Goal: Task Accomplishment & Management: Complete application form

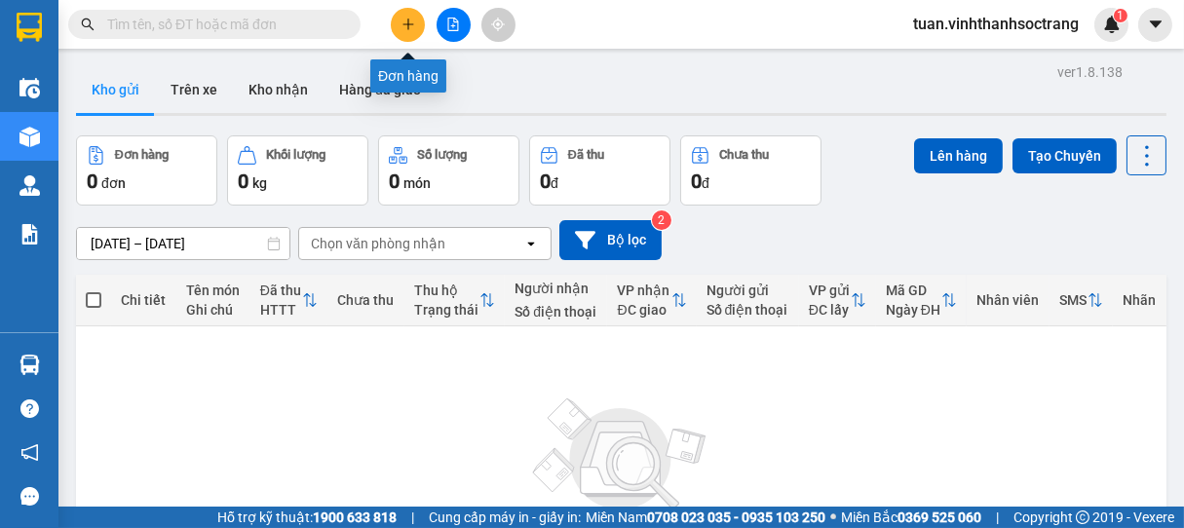
click at [409, 18] on icon "plus" at bounding box center [408, 25] width 14 height 14
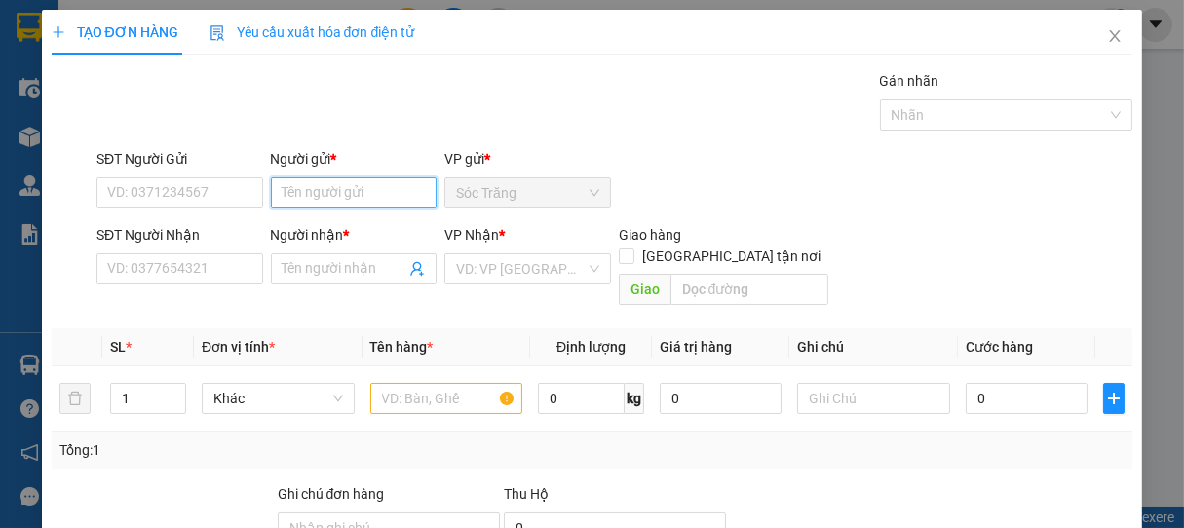
click at [322, 192] on input "Người gửi *" at bounding box center [354, 192] width 167 height 31
type input "k"
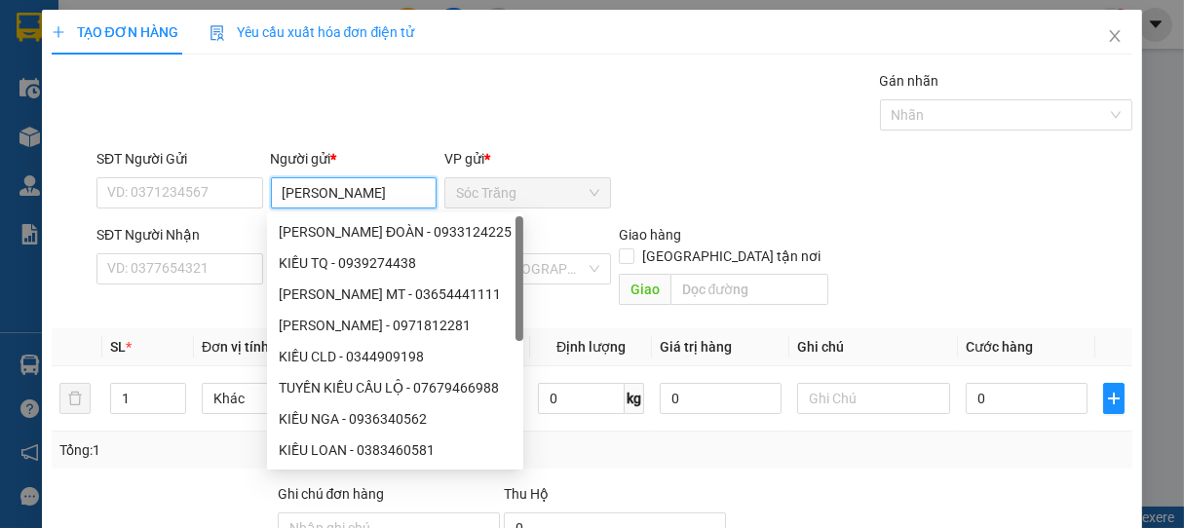
type input "KIỀU LINH"
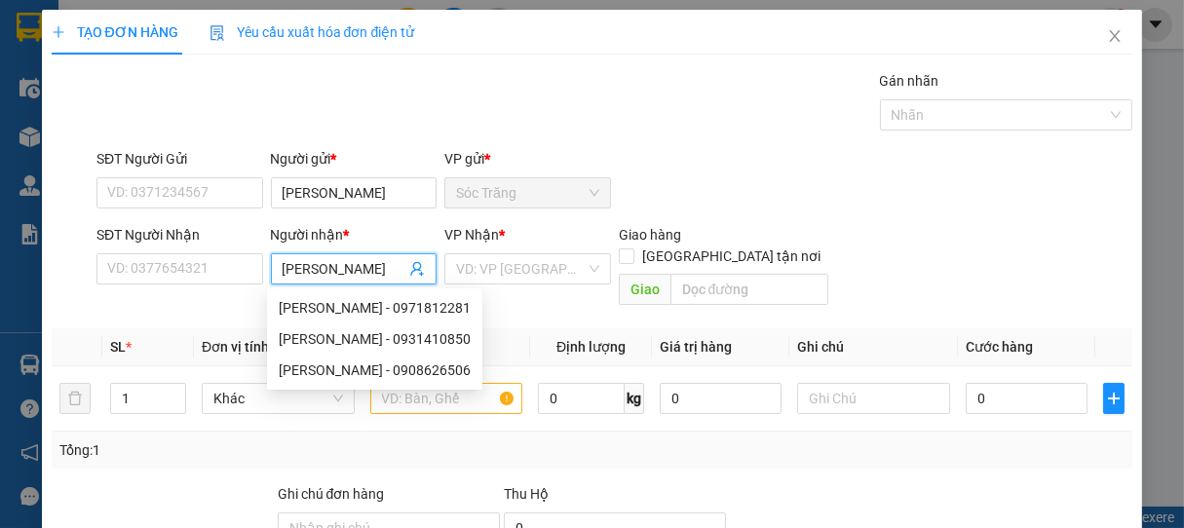
type input "NGỌC SƯƠNG"
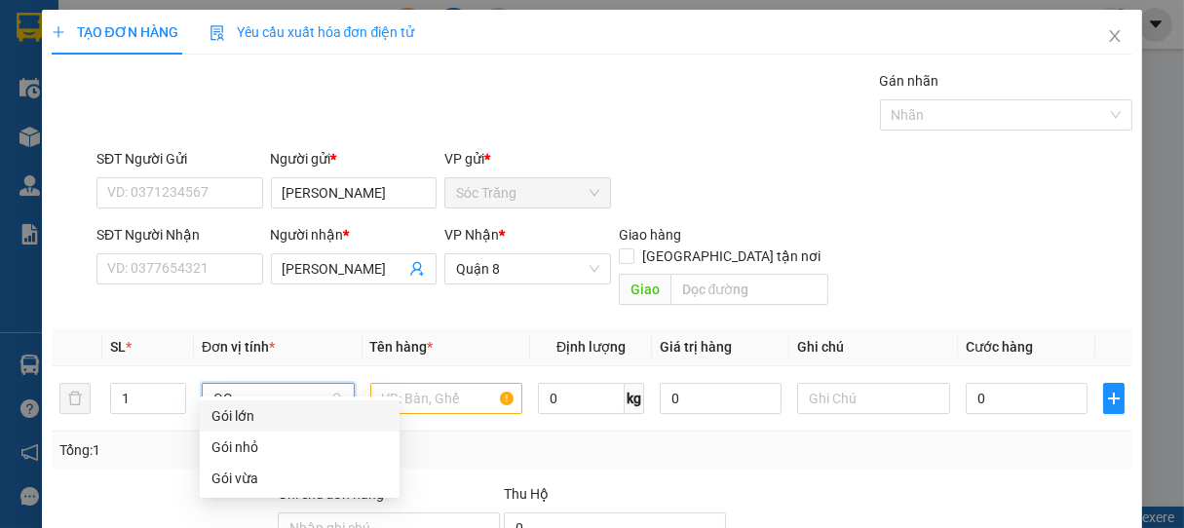
type input "GOI"
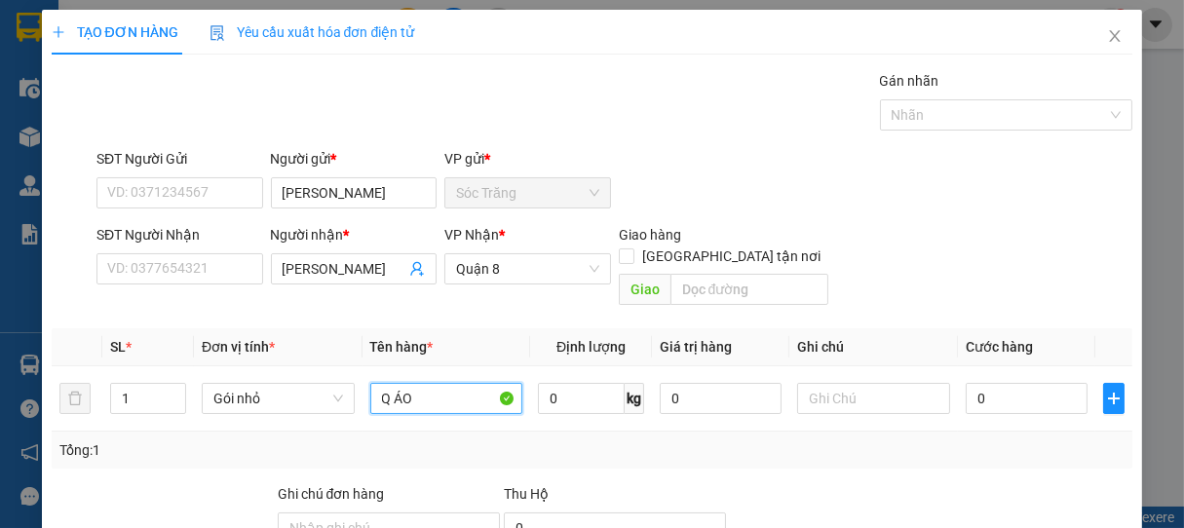
type input "Q ÁO"
type input "5"
type input "1 GÓI"
type input "2"
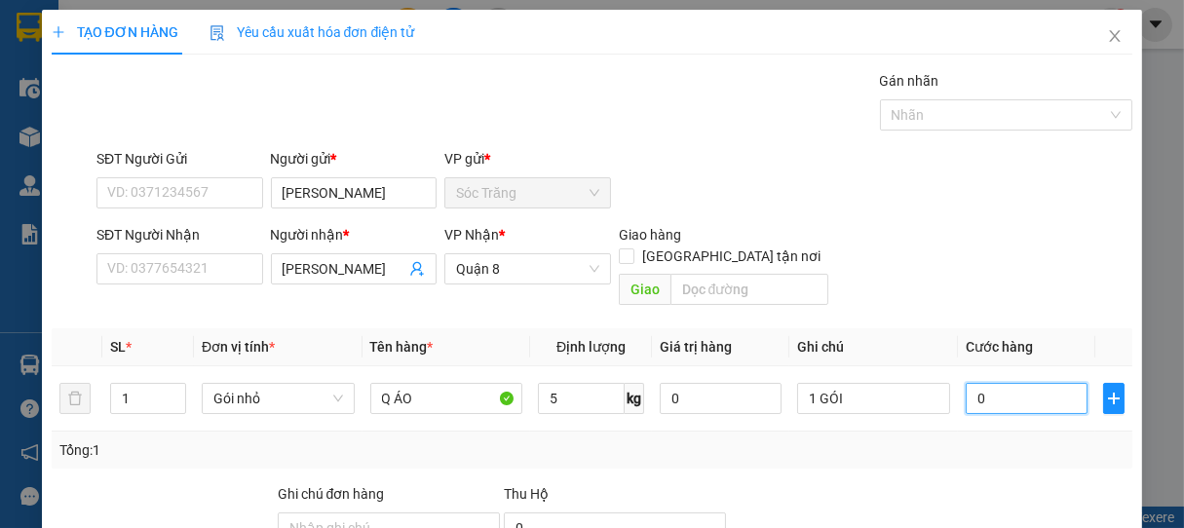
type input "2"
type input "20"
type input "200"
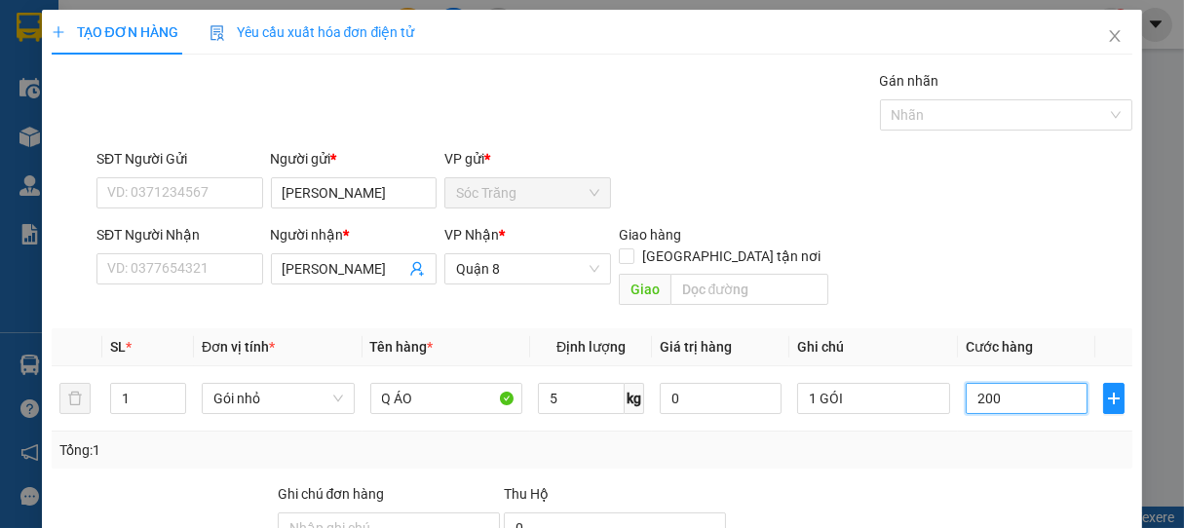
type input "200"
type input "2.000"
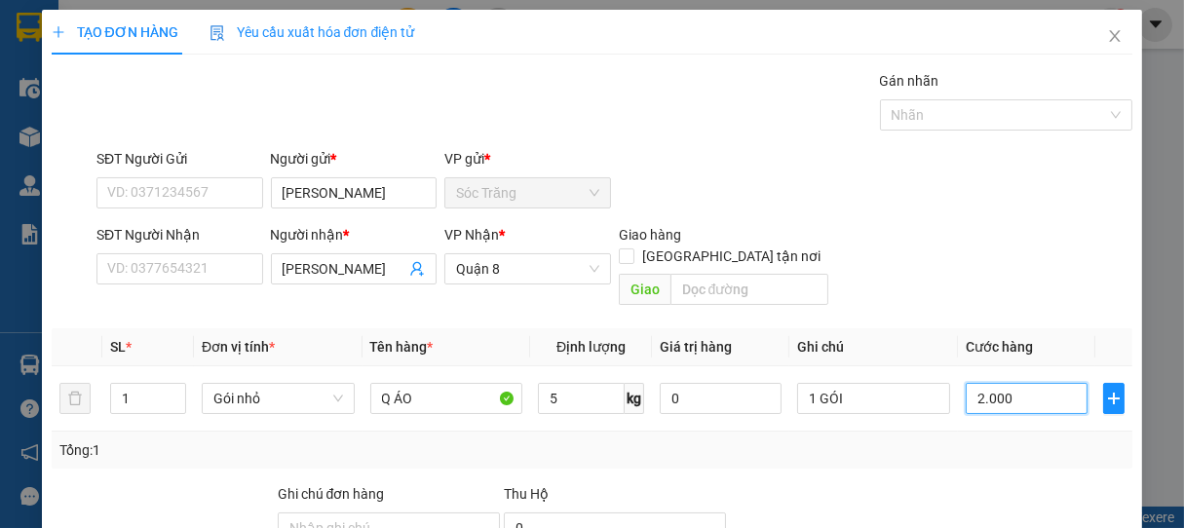
type input "20.000"
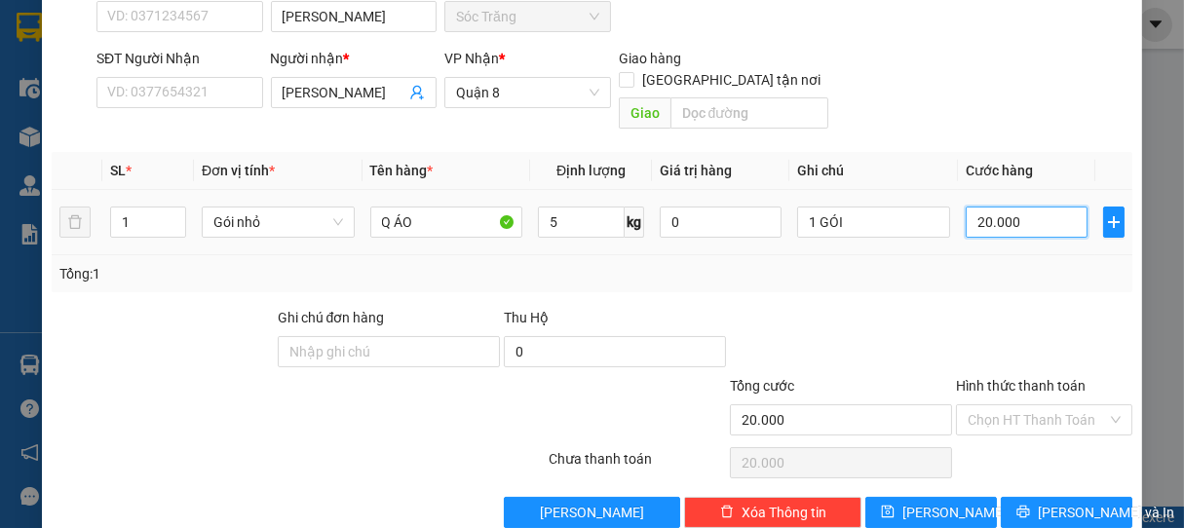
scroll to position [191, 0]
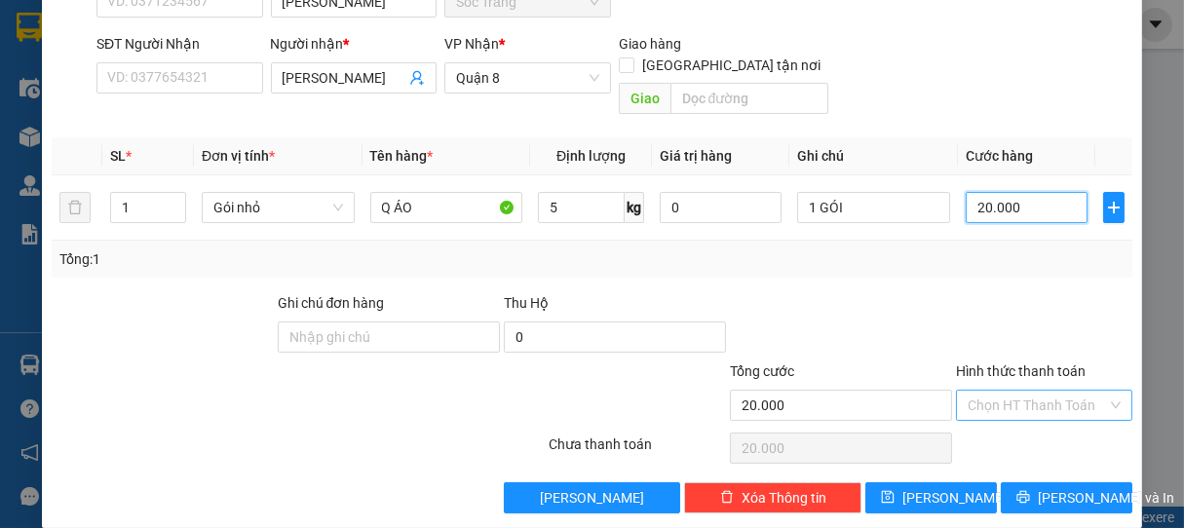
type input "20.000"
click at [1044, 391] on input "Hình thức thanh toán" at bounding box center [1037, 405] width 140 height 29
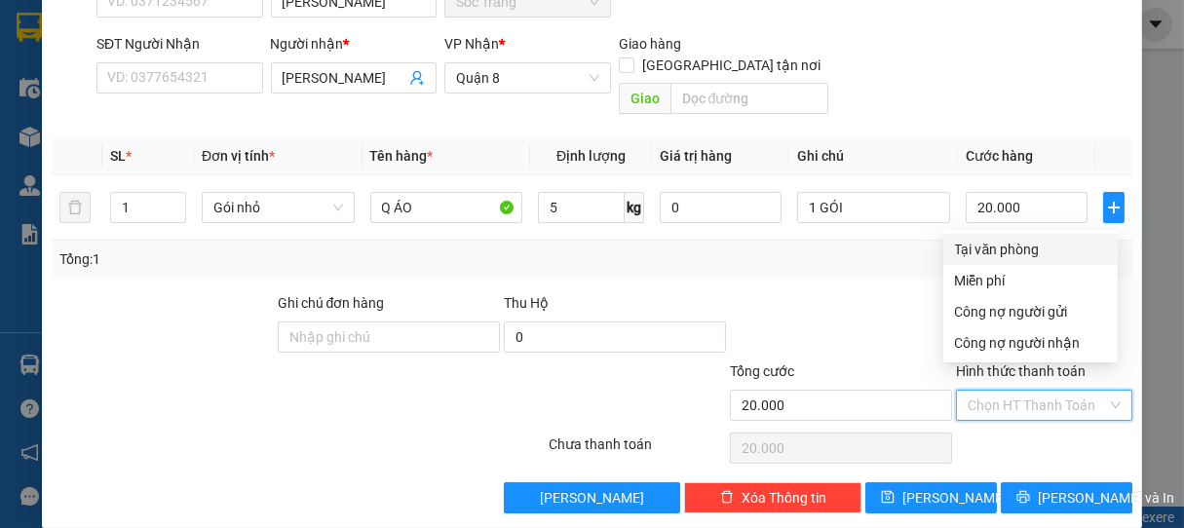
click at [1017, 250] on div "Tại văn phòng" at bounding box center [1030, 249] width 151 height 21
type input "0"
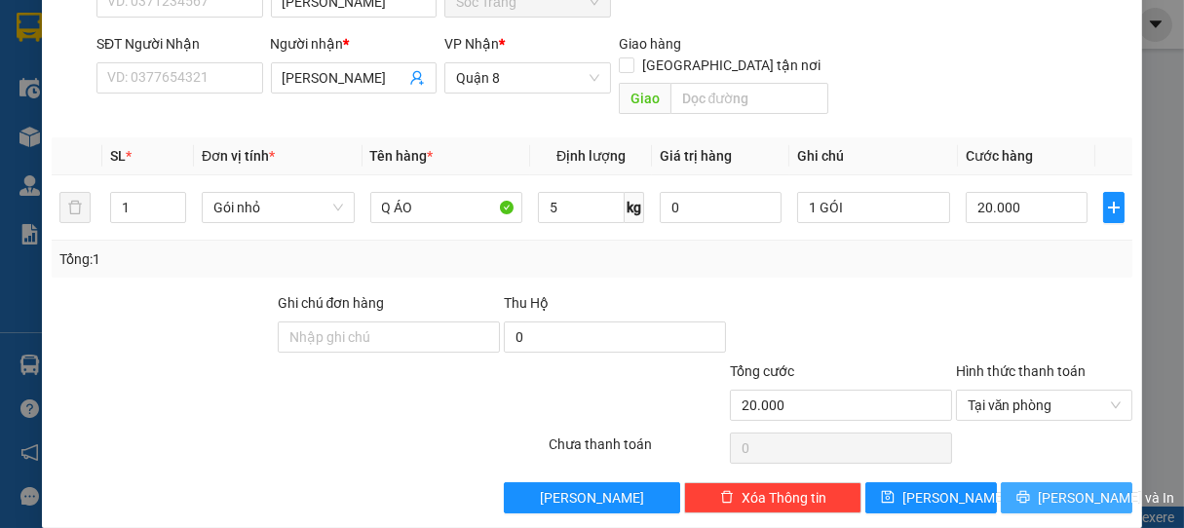
click at [1030, 482] on button "Lưu và In" at bounding box center [1066, 497] width 132 height 31
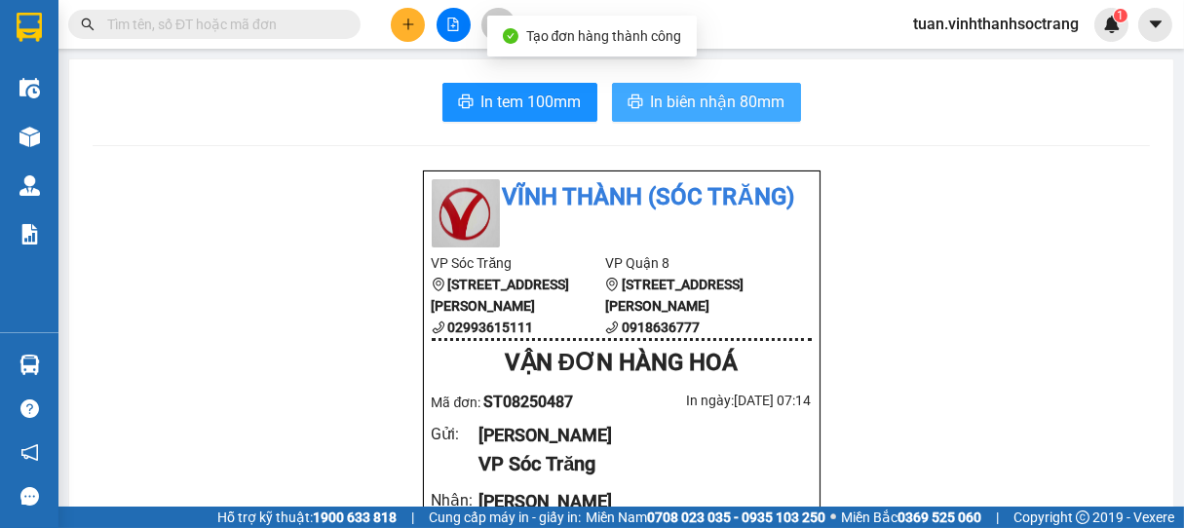
click at [707, 108] on span "In biên nhận 80mm" at bounding box center [718, 102] width 134 height 24
